Goal: Transaction & Acquisition: Subscribe to service/newsletter

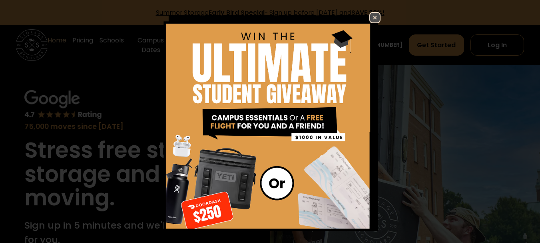
click at [370, 19] on img at bounding box center [375, 18] width 10 height 10
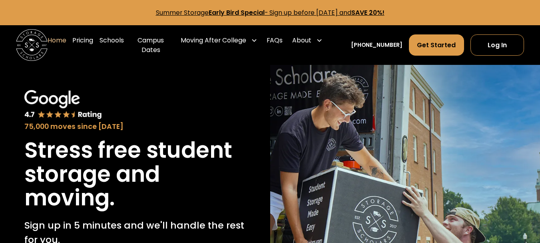
click at [209, 14] on strong "Early Bird Special" at bounding box center [237, 12] width 56 height 9
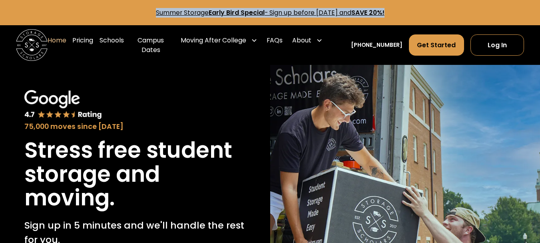
drag, startPoint x: 125, startPoint y: 14, endPoint x: 413, endPoint y: 20, distance: 287.7
click at [413, 20] on main "Summer Storage Early Bird Special - Sign up before [DATE] and SAVE 20%!" at bounding box center [270, 12] width 540 height 25
click at [382, 12] on strong "SAVE 20%!" at bounding box center [367, 12] width 33 height 9
drag, startPoint x: 0, startPoint y: 0, endPoint x: 421, endPoint y: 14, distance: 421.4
click at [421, 14] on p "Summer Storage Early Bird Special - Sign up before [DATE] and SAVE 20%!" at bounding box center [270, 13] width 521 height 10
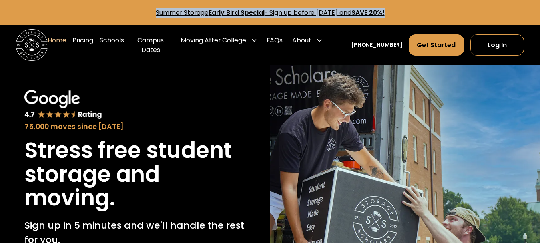
copy link "Summer Storage Early Bird Special - Sign up before [DATE] and SAVE 20%!"
